Goal: Information Seeking & Learning: Learn about a topic

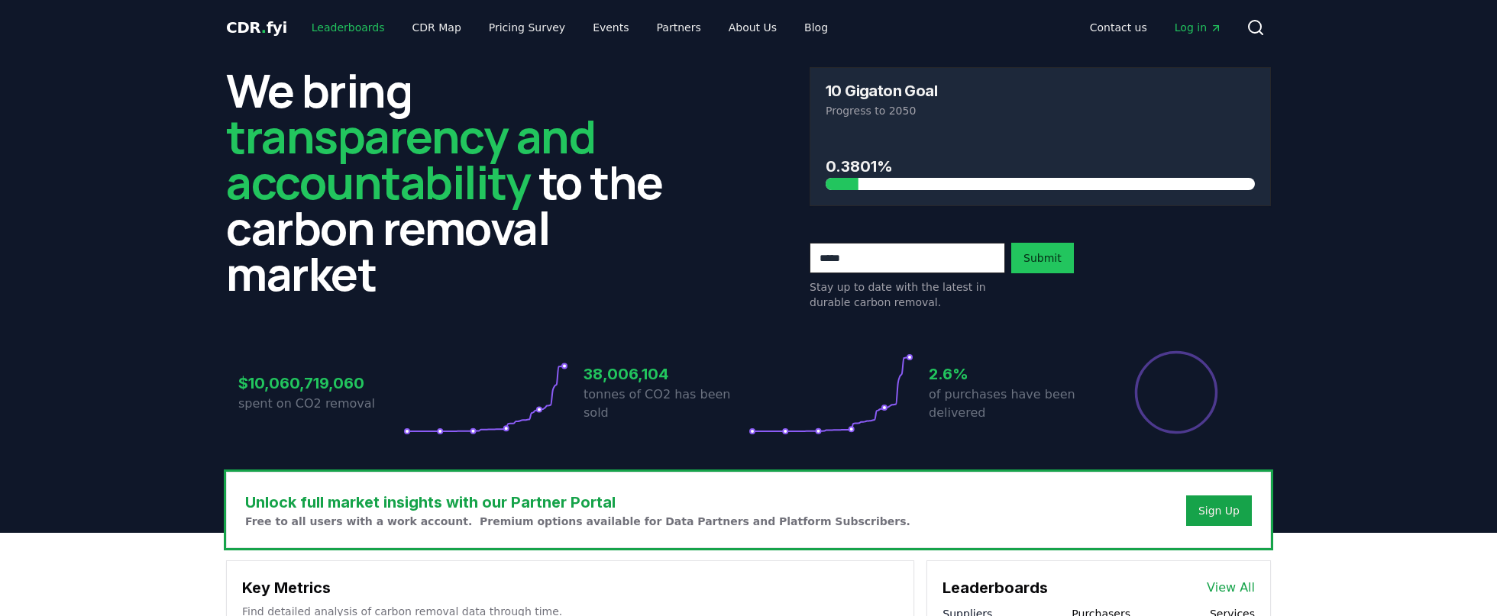
click at [332, 27] on link "Leaderboards" at bounding box center [348, 27] width 98 height 27
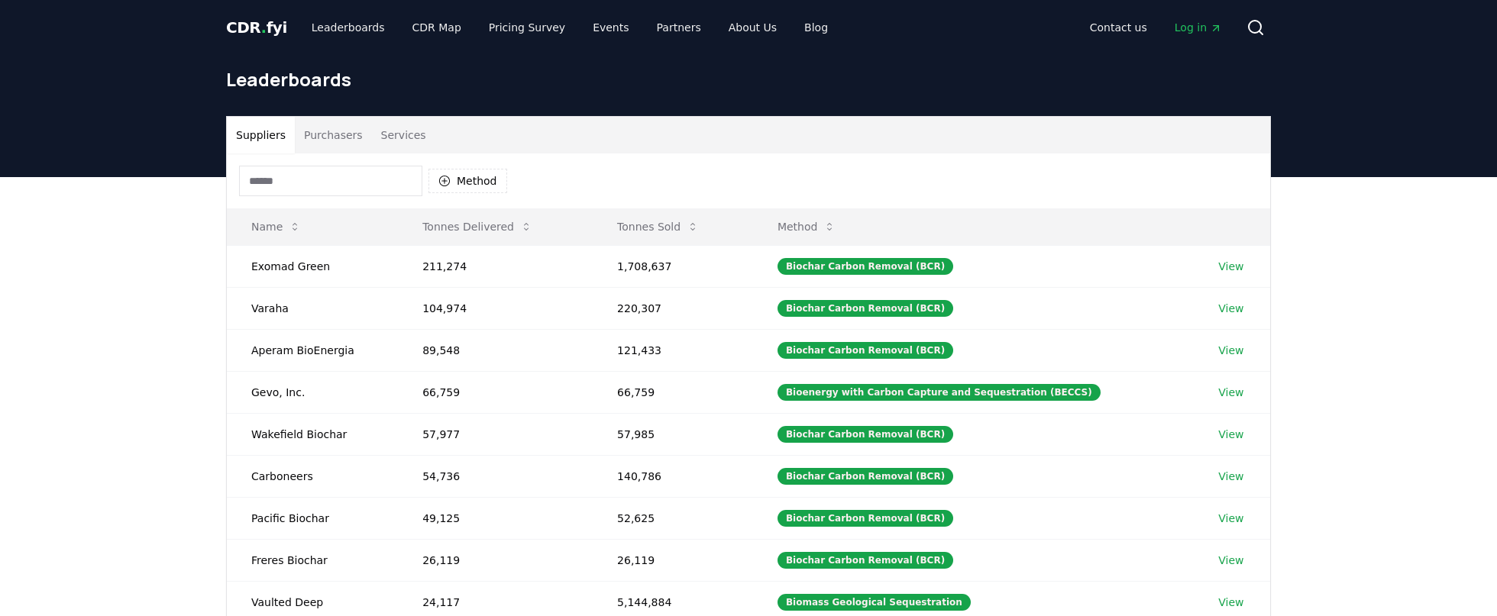
click at [374, 192] on input at bounding box center [330, 181] width 183 height 31
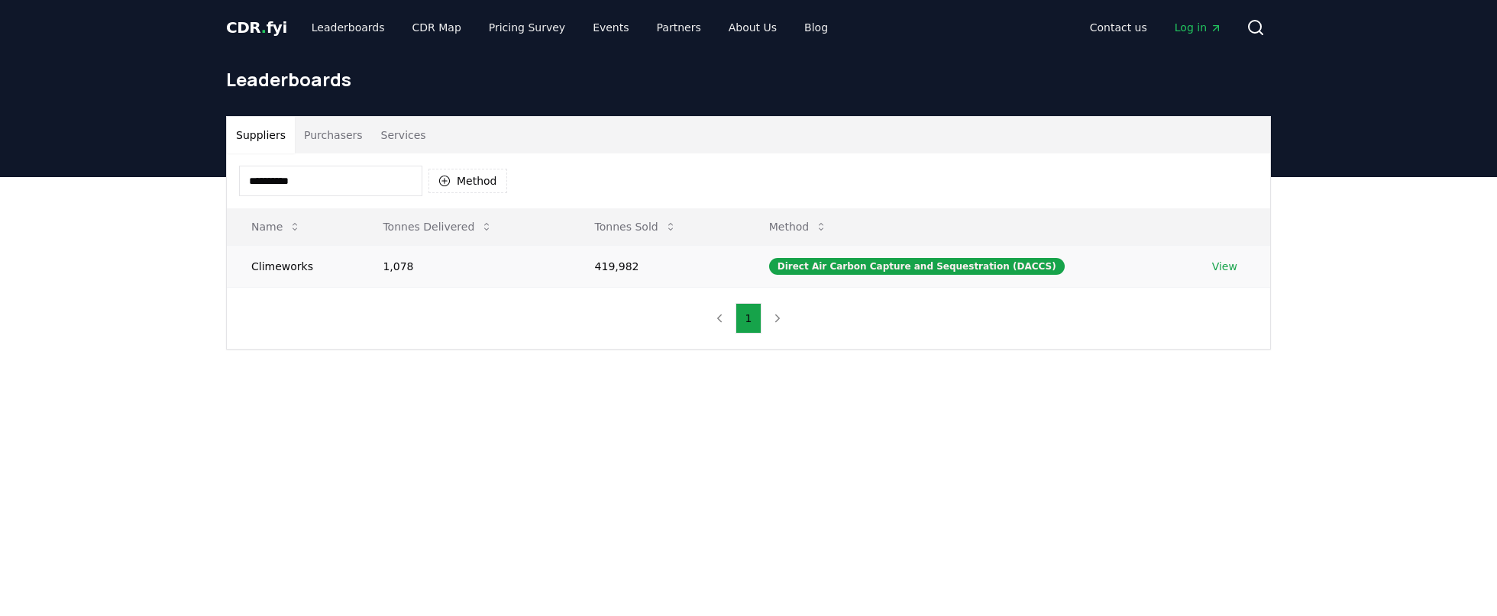
type input "**********"
click at [440, 254] on td "1,078" at bounding box center [464, 266] width 212 height 42
click at [296, 263] on td "Climeworks" at bounding box center [292, 266] width 131 height 42
click at [1212, 269] on link "View" at bounding box center [1224, 266] width 25 height 15
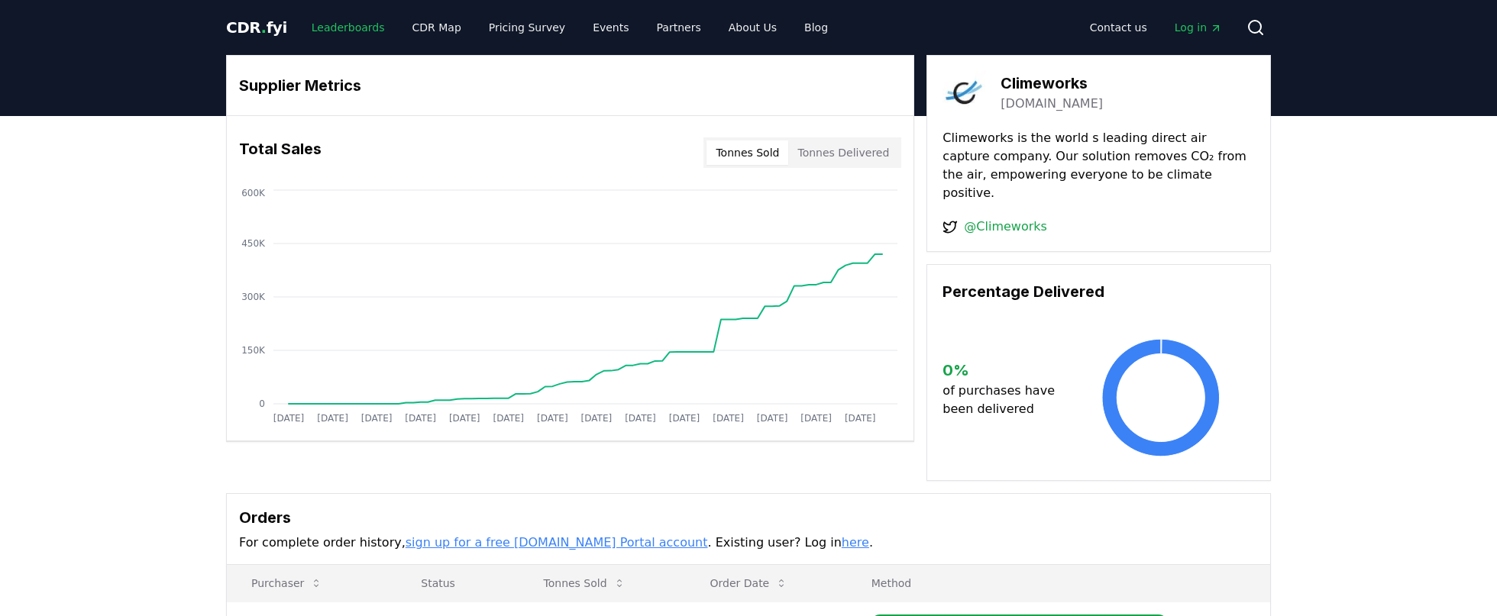
click at [361, 27] on link "Leaderboards" at bounding box center [348, 27] width 98 height 27
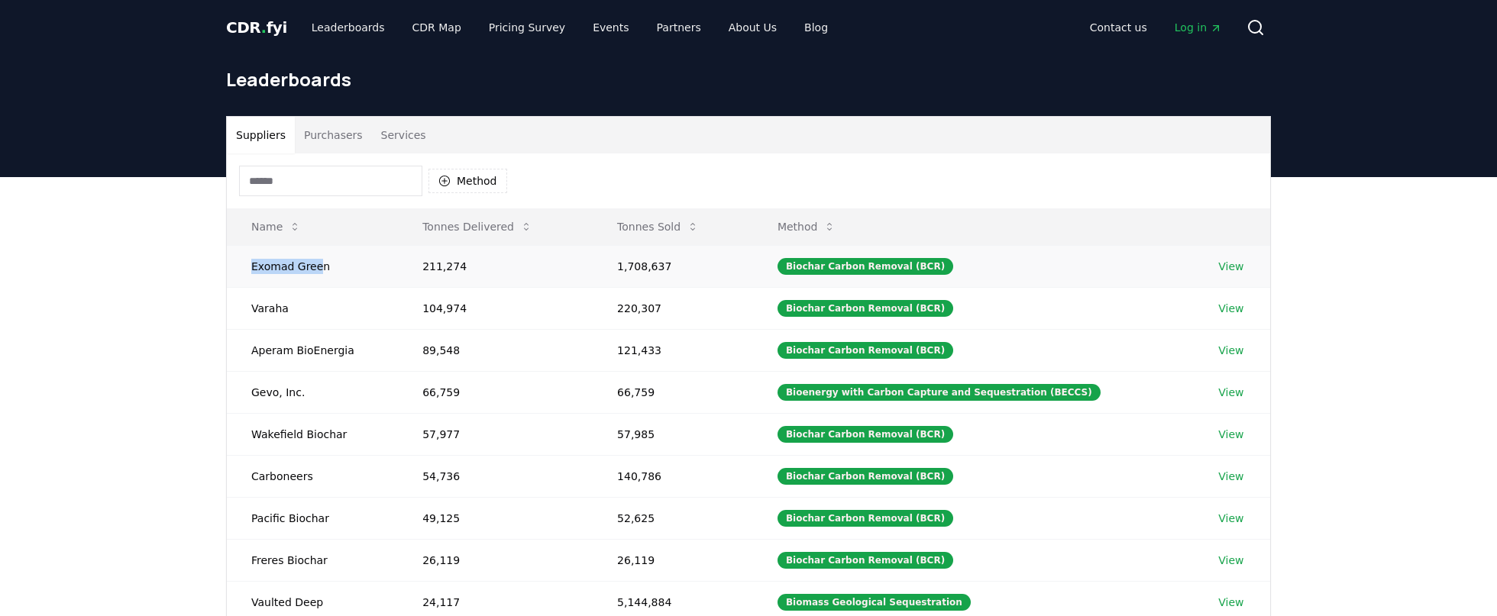
drag, startPoint x: 315, startPoint y: 265, endPoint x: 247, endPoint y: 267, distance: 68.0
click at [247, 267] on td "Exomad Green" at bounding box center [312, 266] width 171 height 42
click at [293, 266] on td "Exomad Green" at bounding box center [312, 266] width 171 height 42
click at [1223, 266] on link "View" at bounding box center [1230, 266] width 25 height 15
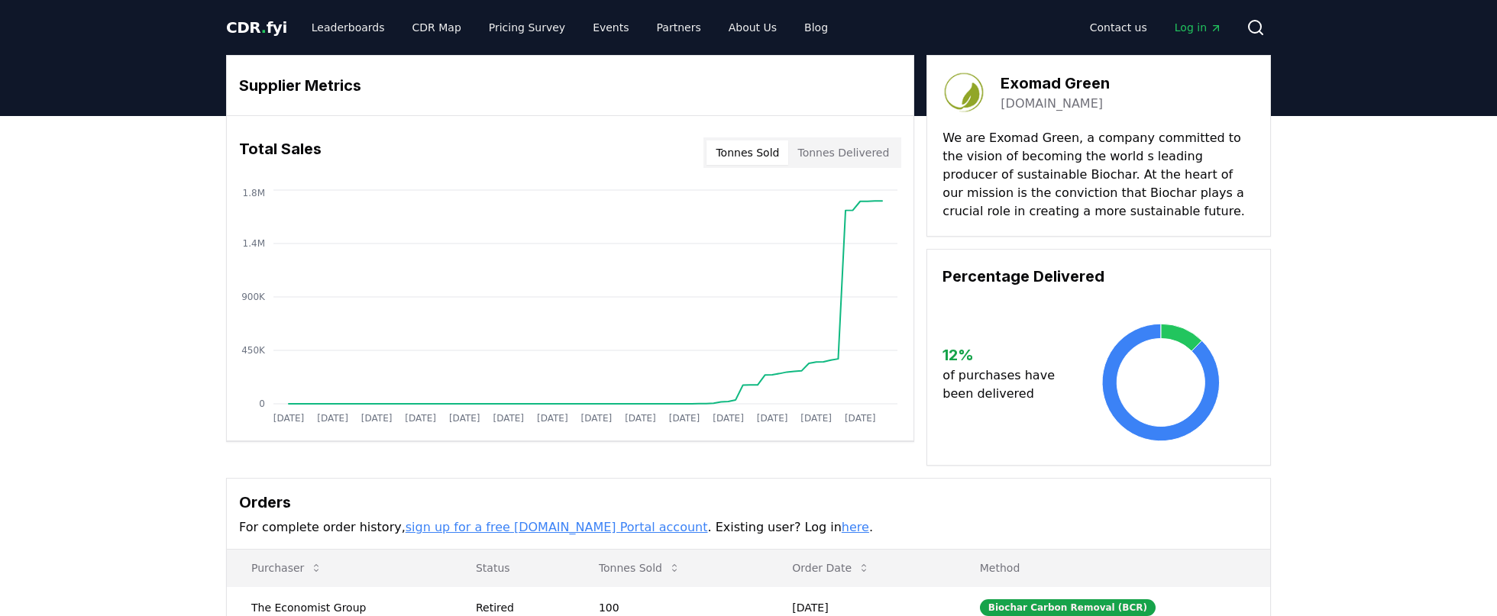
click at [852, 159] on button "Tonnes Delivered" at bounding box center [843, 153] width 110 height 24
click at [773, 152] on button "Tonnes Sold" at bounding box center [748, 153] width 82 height 24
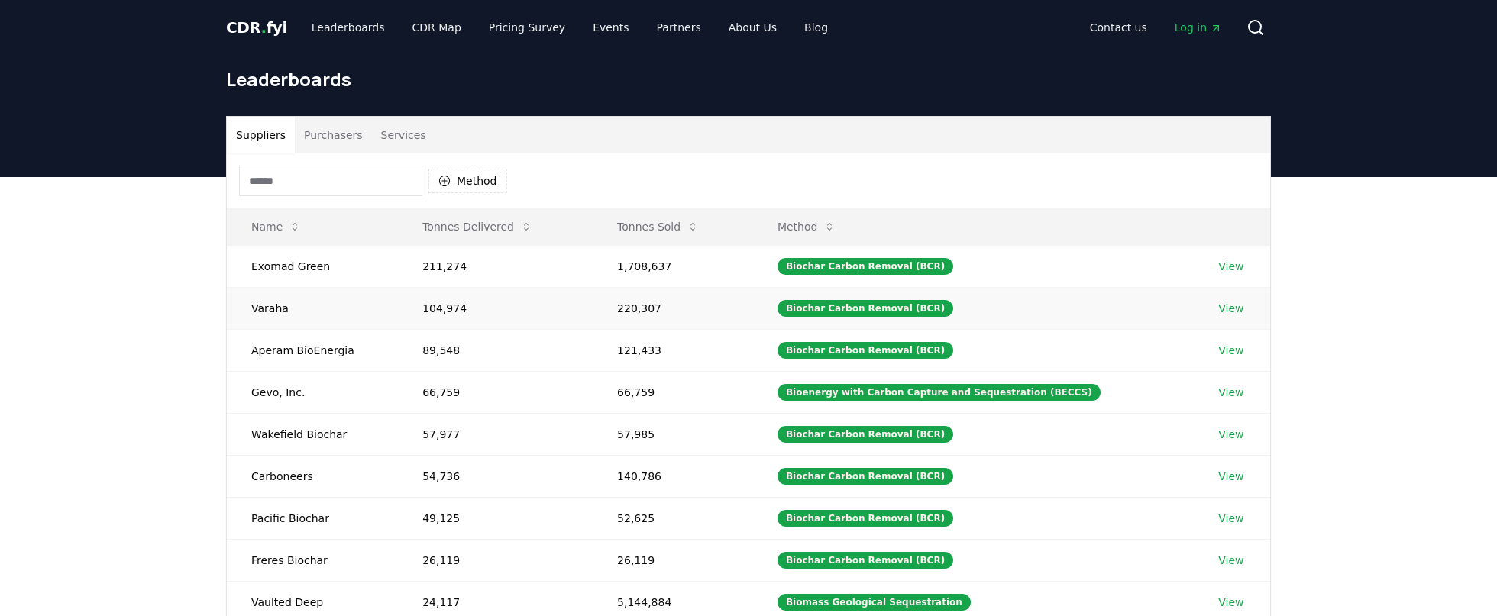
click at [472, 306] on td "104,974" at bounding box center [495, 308] width 195 height 42
click at [1233, 307] on link "View" at bounding box center [1230, 308] width 25 height 15
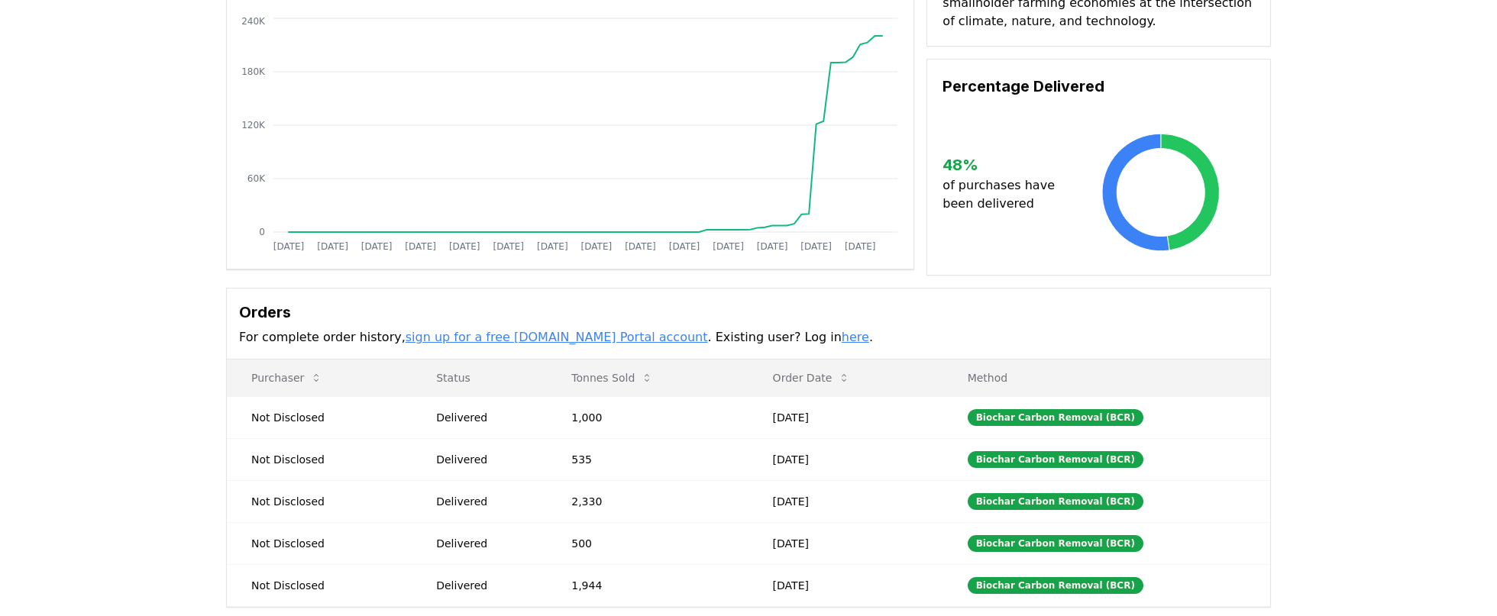
scroll to position [243, 0]
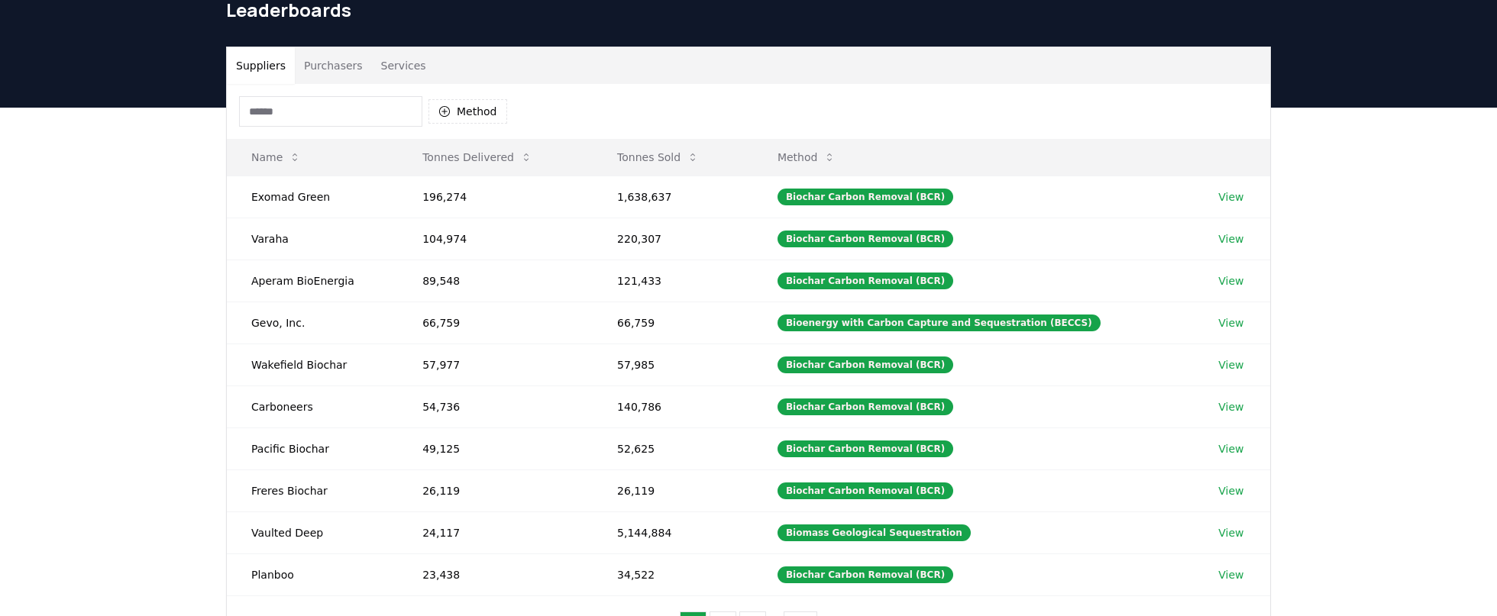
scroll to position [106, 0]
